Goal: Information Seeking & Learning: Learn about a topic

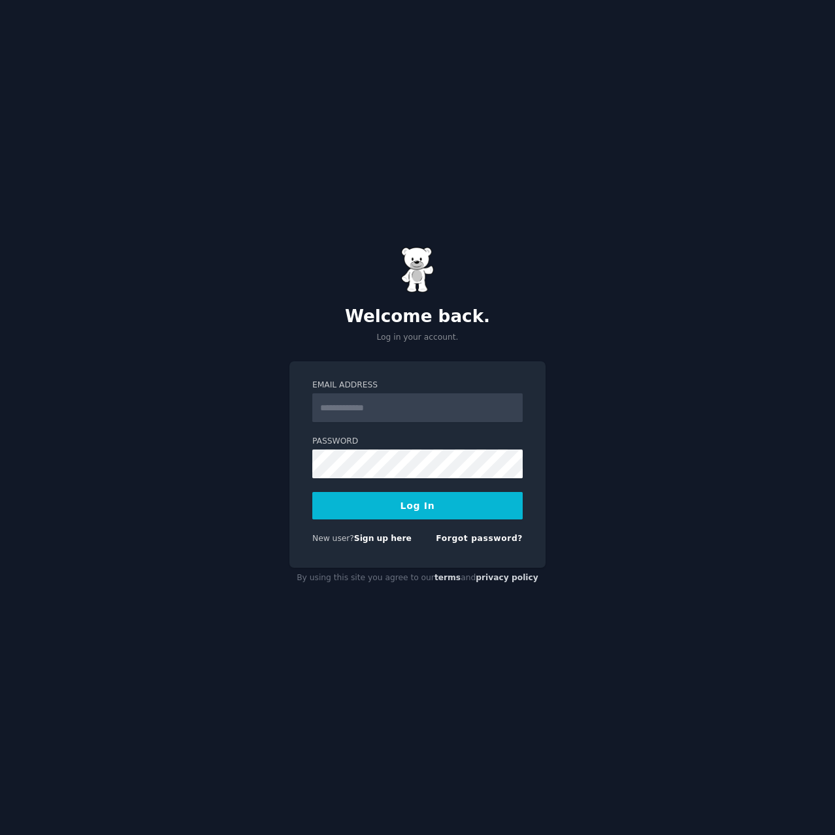
click at [389, 400] on input "Email Address" at bounding box center [417, 407] width 210 height 29
type input "**********"
click at [406, 502] on button "Log In" at bounding box center [417, 505] width 210 height 27
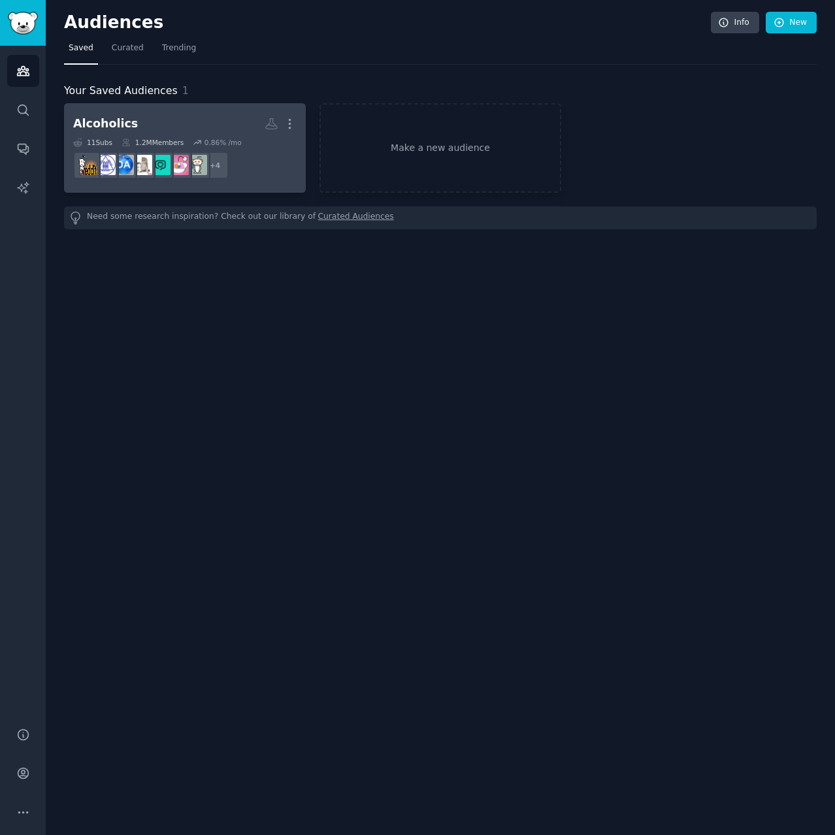
click at [212, 165] on div "+ 4" at bounding box center [214, 165] width 27 height 27
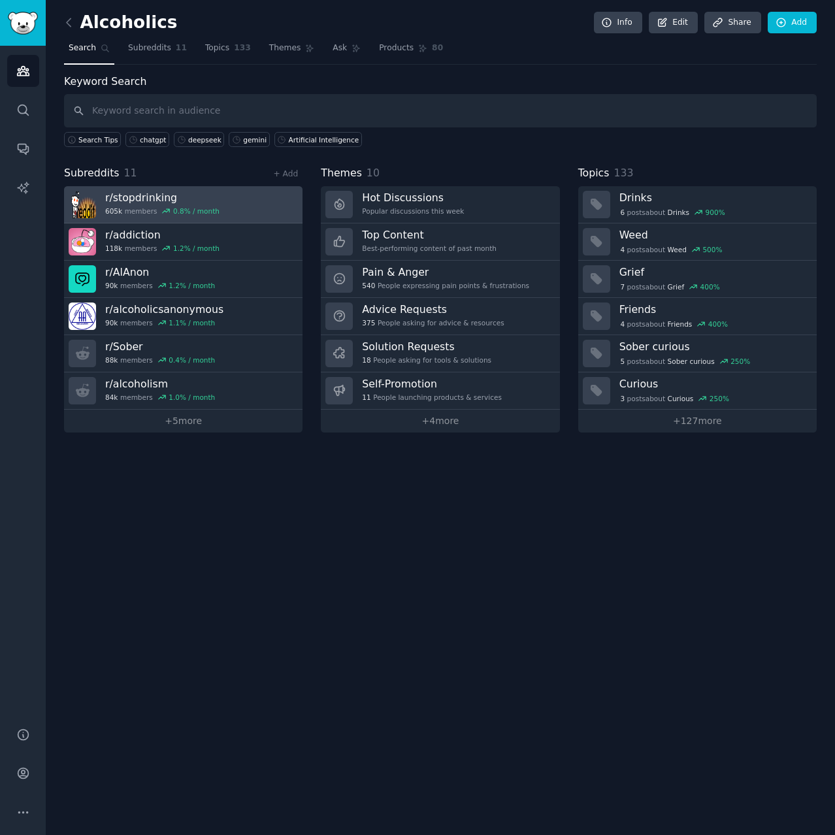
click at [199, 202] on h3 "r/ stopdrinking" at bounding box center [162, 198] width 114 height 14
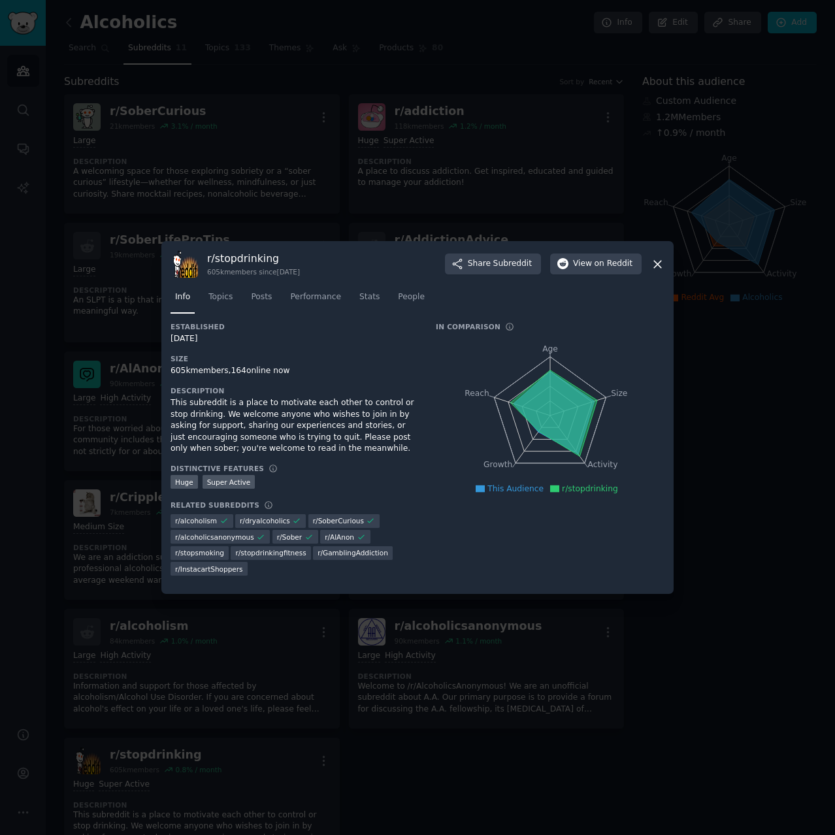
click at [79, 289] on div at bounding box center [417, 417] width 835 height 835
click at [193, 144] on div at bounding box center [417, 417] width 835 height 835
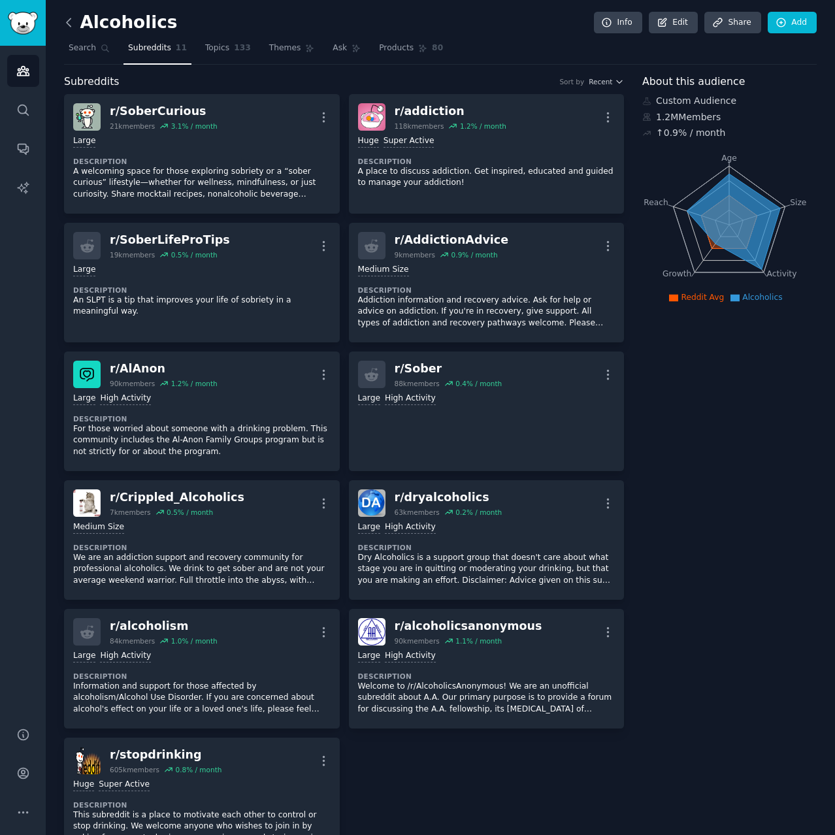
click at [68, 25] on icon at bounding box center [69, 23] width 14 height 14
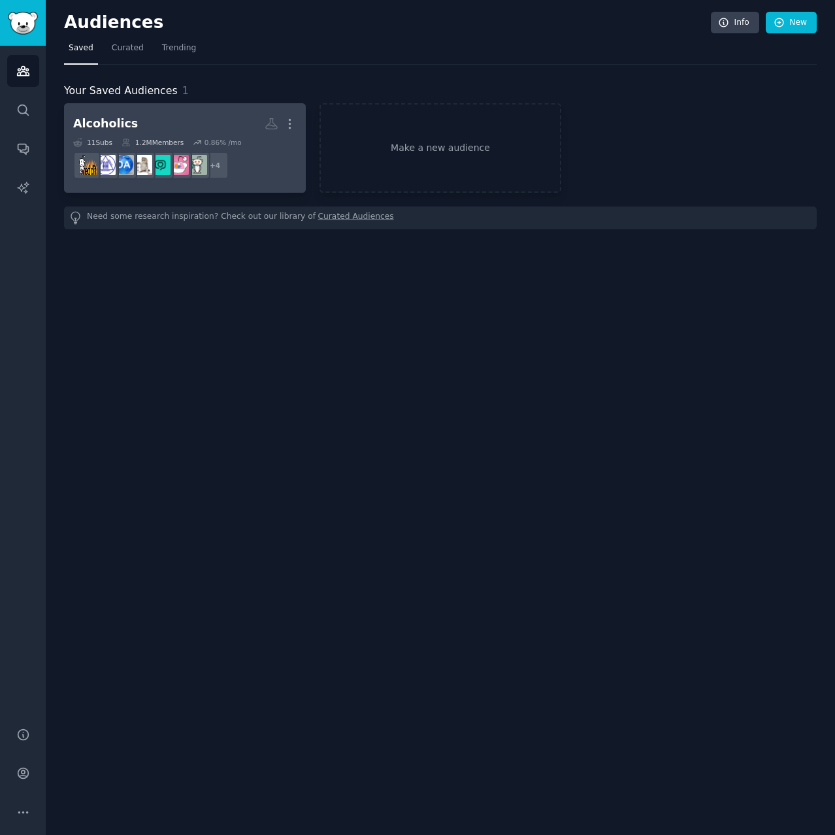
click at [138, 105] on link "Alcoholics More 11 Sub s 1.2M Members 0.86 % /mo + 4" at bounding box center [185, 147] width 242 height 89
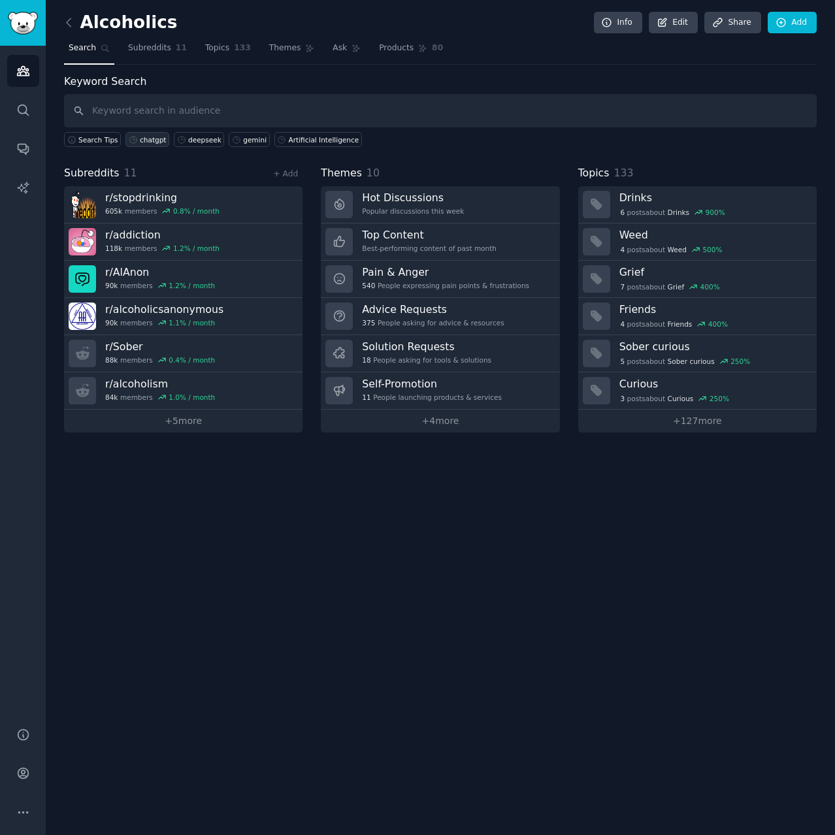
click at [158, 135] on link "chatgpt" at bounding box center [147, 139] width 44 height 15
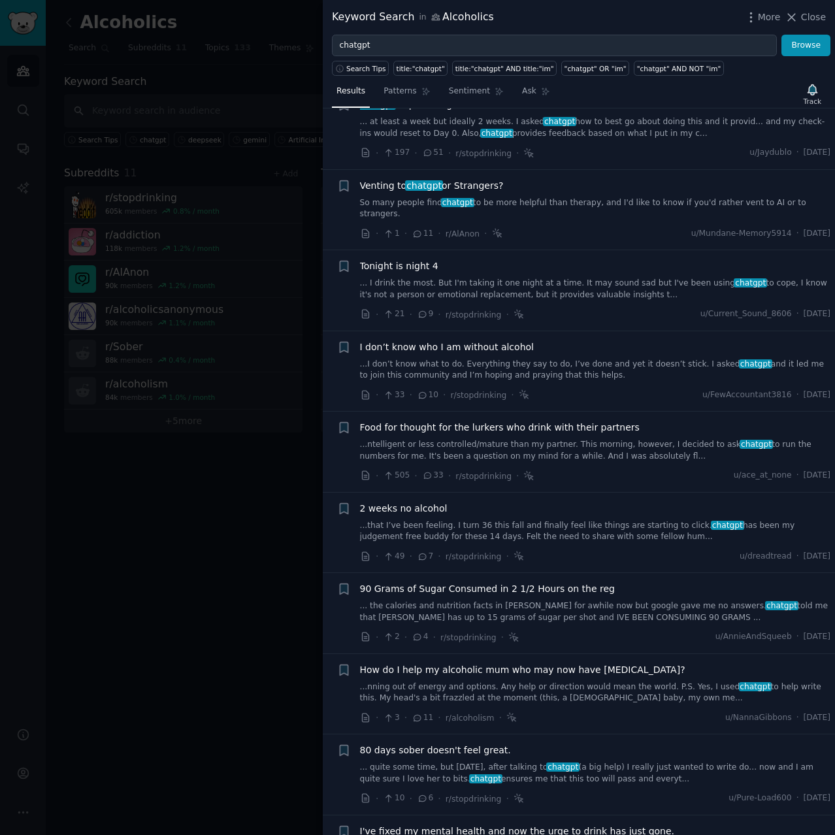
scroll to position [1568, 0]
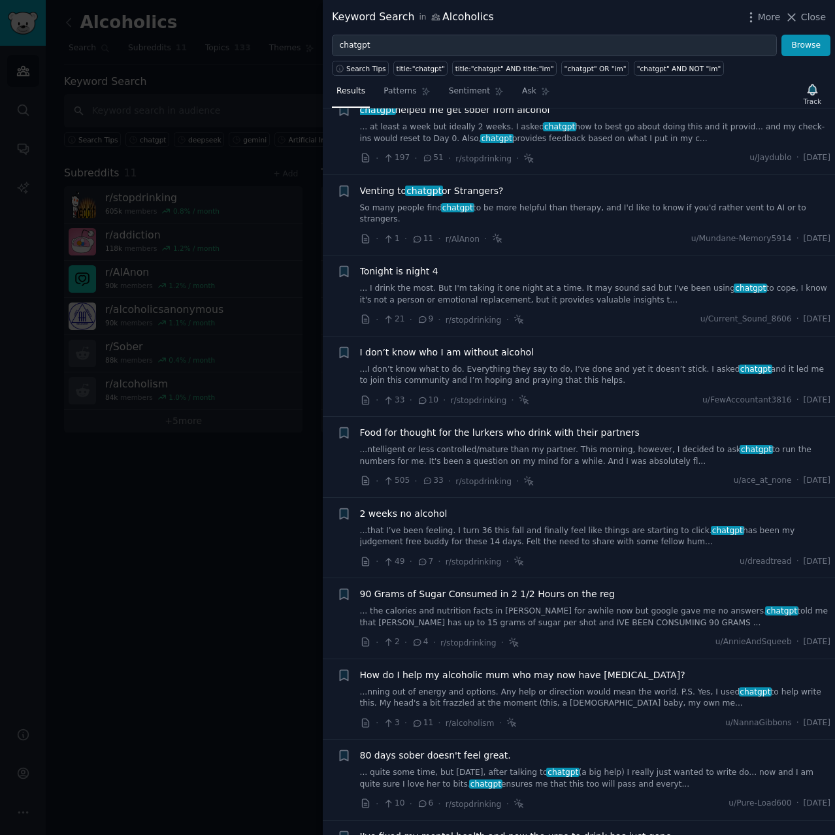
click at [33, 477] on div at bounding box center [417, 417] width 835 height 835
